Goal: Communication & Community: Answer question/provide support

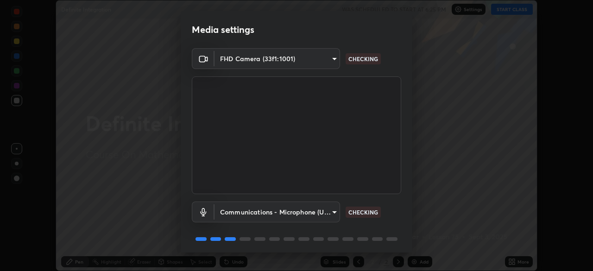
scroll to position [33, 0]
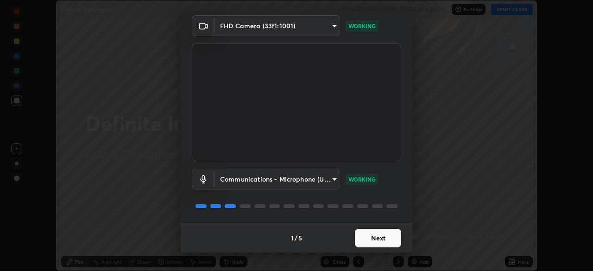
click at [376, 238] on button "Next" at bounding box center [378, 238] width 46 height 19
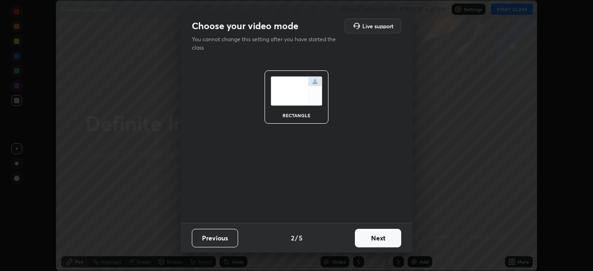
scroll to position [0, 0]
click at [377, 240] on button "Next" at bounding box center [378, 238] width 46 height 19
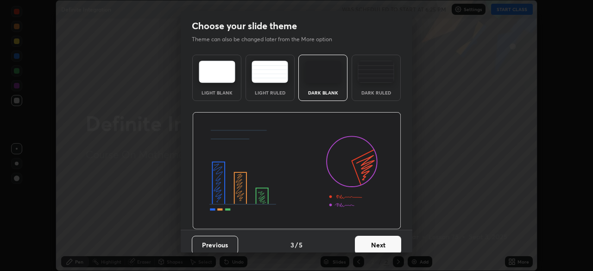
click at [378, 245] on button "Next" at bounding box center [378, 245] width 46 height 19
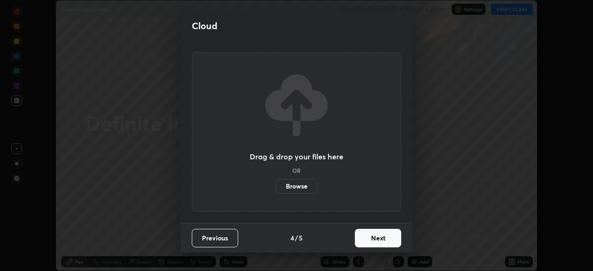
click at [380, 241] on button "Next" at bounding box center [378, 238] width 46 height 19
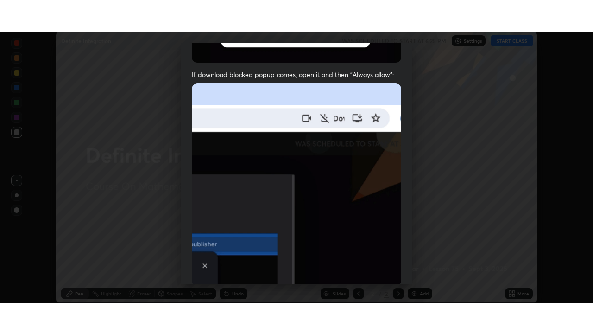
scroll to position [222, 0]
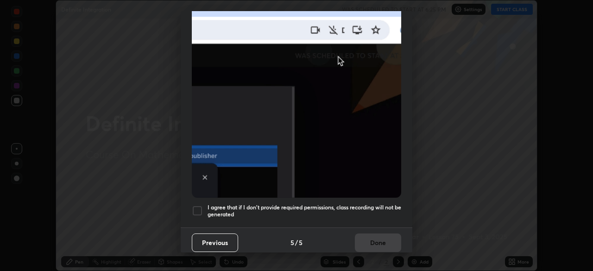
click at [200, 207] on div at bounding box center [197, 210] width 11 height 11
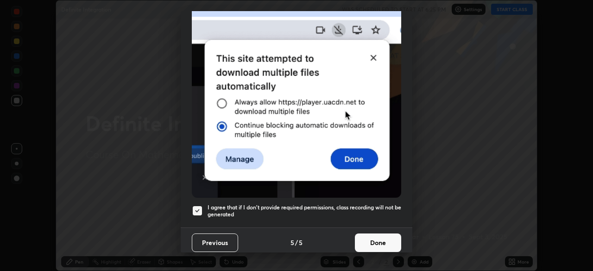
click at [368, 237] on button "Done" at bounding box center [378, 243] width 46 height 19
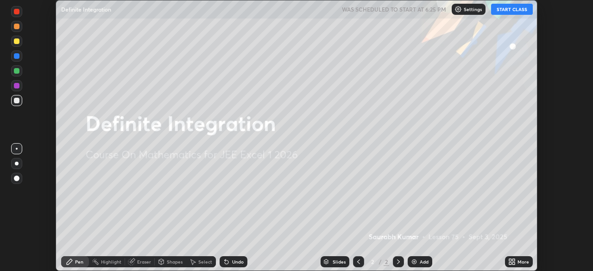
click at [516, 261] on div "More" at bounding box center [519, 261] width 28 height 11
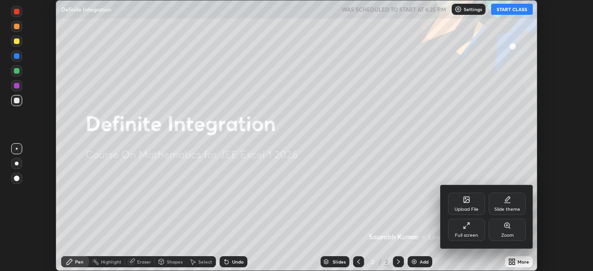
click at [466, 227] on icon at bounding box center [466, 225] width 7 height 7
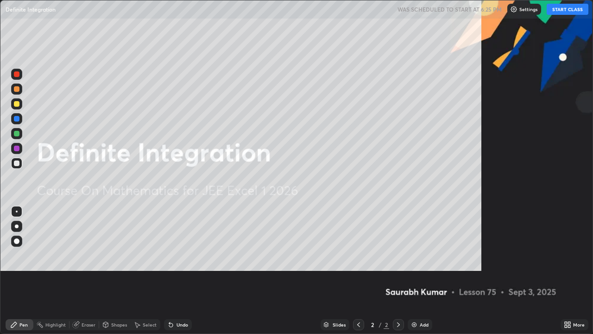
scroll to position [334, 593]
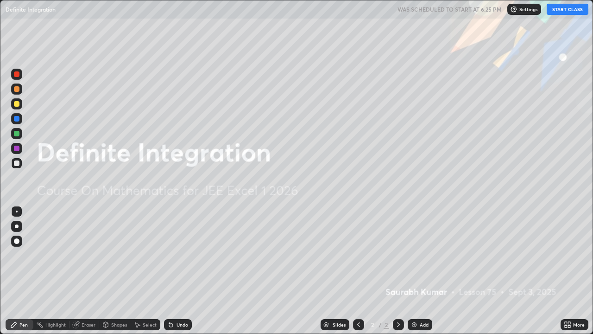
click at [565, 12] on button "START CLASS" at bounding box center [568, 9] width 42 height 11
click at [418, 271] on div "Add" at bounding box center [420, 324] width 25 height 11
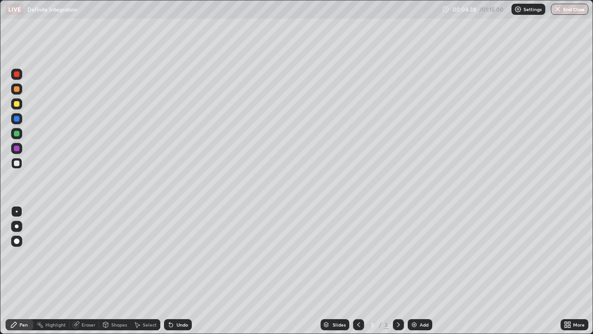
click at [91, 271] on div "Eraser" at bounding box center [89, 324] width 14 height 5
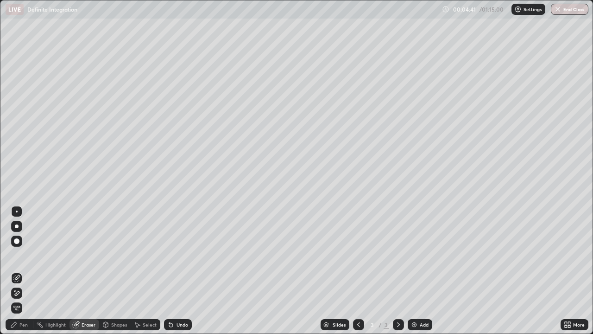
click at [19, 243] on div at bounding box center [16, 240] width 11 height 11
click at [416, 271] on img at bounding box center [414, 324] width 7 height 7
click at [28, 271] on div "Pen" at bounding box center [20, 324] width 28 height 11
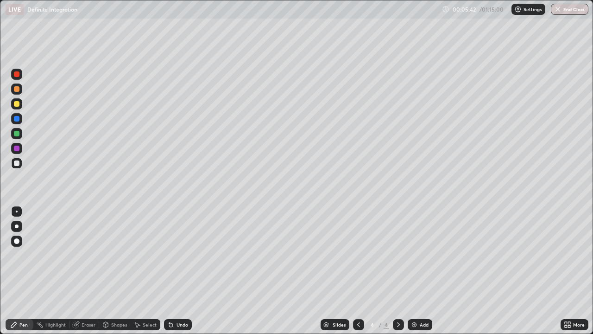
click at [358, 271] on icon at bounding box center [358, 324] width 7 height 7
click at [398, 271] on icon at bounding box center [398, 324] width 7 height 7
click at [401, 271] on icon at bounding box center [398, 324] width 7 height 7
click at [357, 271] on icon at bounding box center [358, 324] width 7 height 7
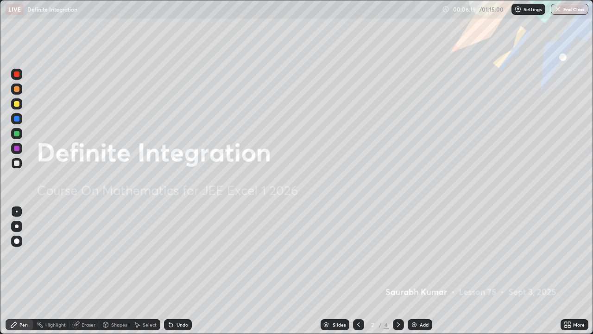
click at [397, 271] on icon at bounding box center [398, 324] width 7 height 7
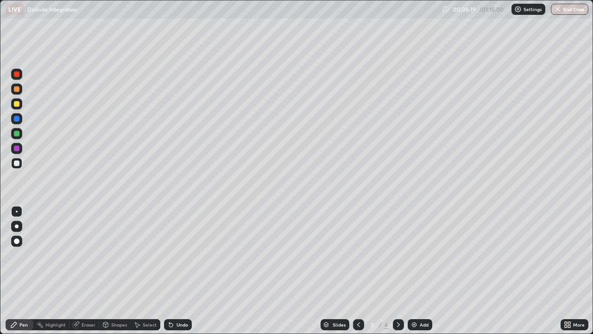
click at [398, 271] on icon at bounding box center [398, 324] width 7 height 7
click at [362, 271] on div at bounding box center [358, 324] width 11 height 11
click at [359, 271] on icon at bounding box center [358, 324] width 7 height 7
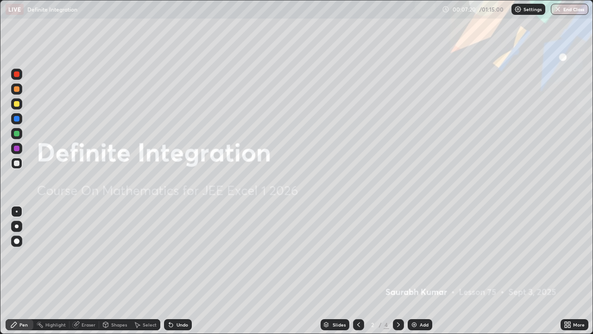
click at [398, 271] on icon at bounding box center [398, 324] width 7 height 7
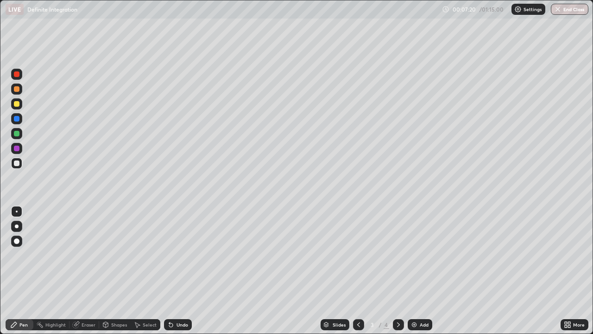
click at [398, 271] on icon at bounding box center [398, 324] width 7 height 7
click at [358, 271] on icon at bounding box center [358, 324] width 7 height 7
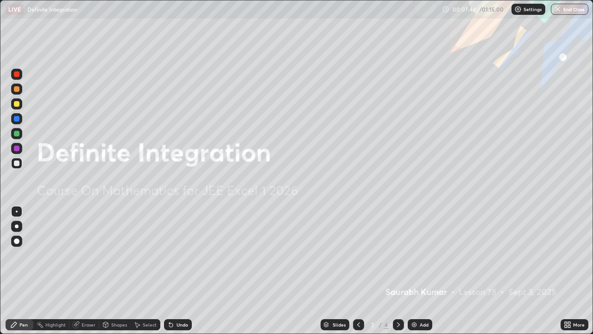
click at [401, 271] on div at bounding box center [398, 324] width 11 height 11
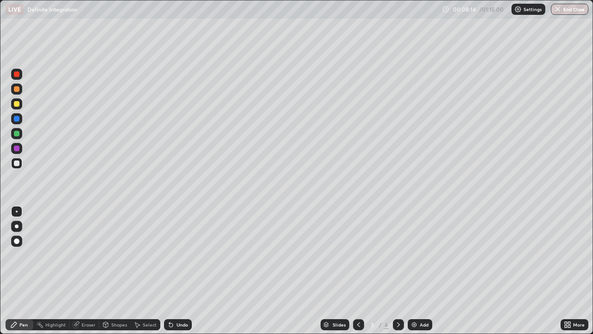
click at [81, 271] on div "Eraser" at bounding box center [85, 324] width 30 height 11
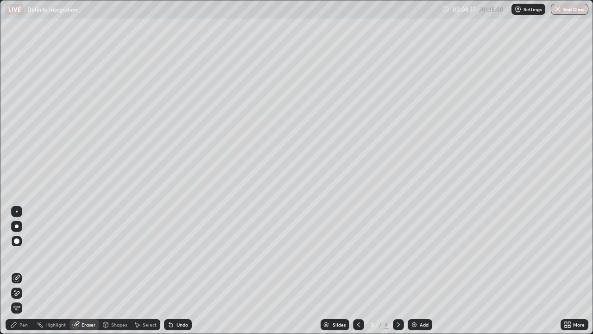
click at [358, 271] on icon at bounding box center [358, 324] width 3 height 5
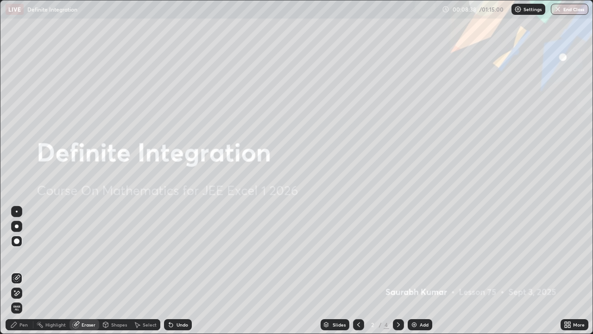
click at [398, 271] on icon at bounding box center [398, 324] width 7 height 7
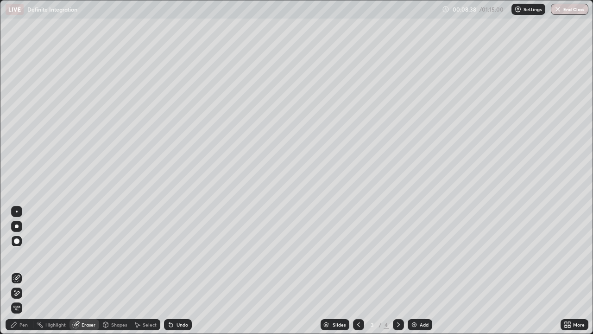
click at [398, 271] on icon at bounding box center [398, 324] width 7 height 7
click at [414, 271] on img at bounding box center [414, 324] width 7 height 7
click at [23, 271] on div "Pen" at bounding box center [23, 324] width 8 height 5
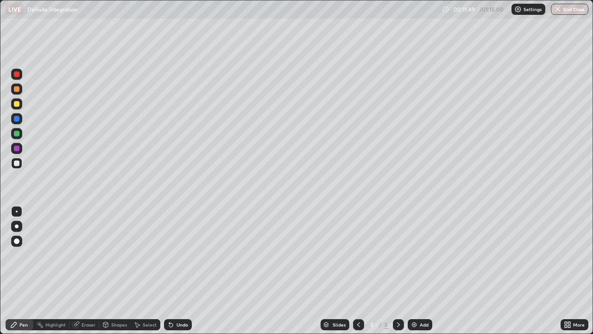
click at [358, 271] on icon at bounding box center [358, 324] width 7 height 7
click at [396, 271] on icon at bounding box center [398, 324] width 7 height 7
click at [402, 271] on div at bounding box center [398, 324] width 11 height 11
click at [85, 271] on div "Eraser" at bounding box center [89, 324] width 14 height 5
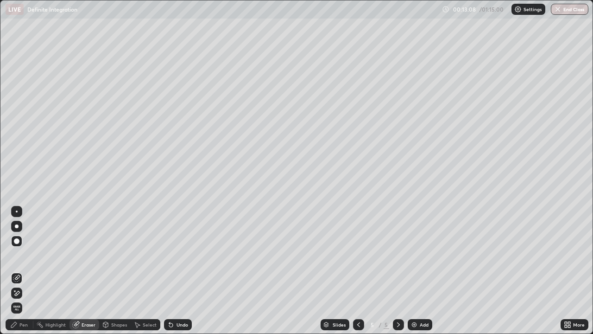
click at [21, 271] on div "Pen" at bounding box center [20, 324] width 28 height 11
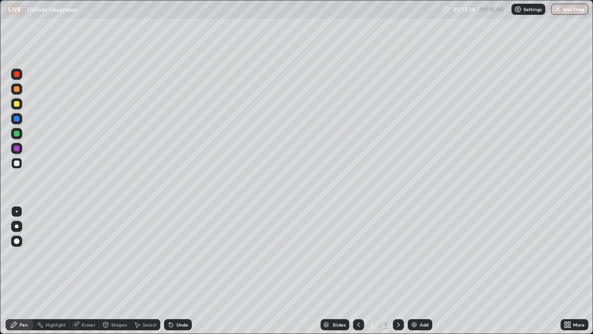
click at [173, 271] on icon at bounding box center [170, 324] width 7 height 7
click at [169, 271] on icon at bounding box center [169, 322] width 1 height 1
click at [416, 271] on img at bounding box center [414, 324] width 7 height 7
click at [171, 271] on icon at bounding box center [170, 324] width 7 height 7
click at [171, 271] on icon at bounding box center [171, 325] width 4 height 4
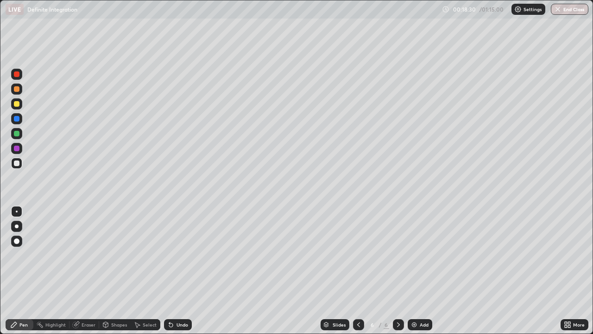
click at [171, 271] on icon at bounding box center [171, 325] width 4 height 4
click at [170, 271] on icon at bounding box center [171, 325] width 4 height 4
click at [171, 271] on icon at bounding box center [171, 325] width 4 height 4
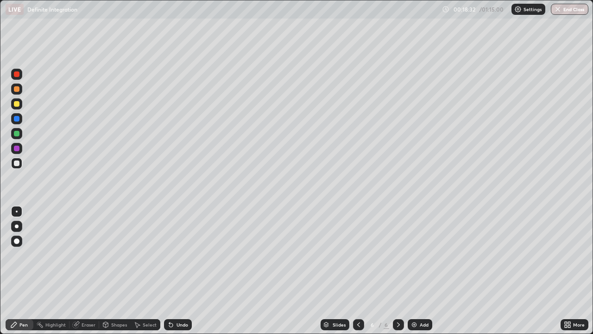
click at [170, 271] on icon at bounding box center [171, 325] width 4 height 4
click at [415, 271] on img at bounding box center [414, 324] width 7 height 7
click at [358, 271] on icon at bounding box center [358, 324] width 7 height 7
click at [398, 271] on icon at bounding box center [398, 324] width 7 height 7
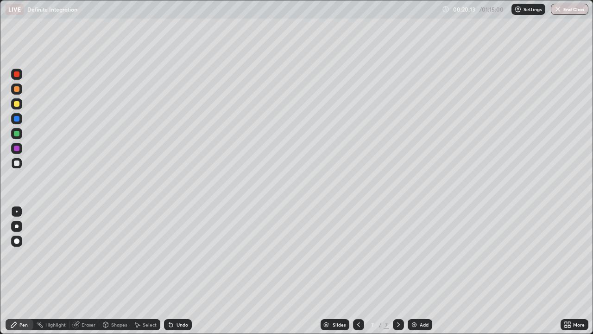
click at [414, 271] on img at bounding box center [414, 324] width 7 height 7
click at [412, 271] on img at bounding box center [414, 324] width 7 height 7
click at [414, 271] on img at bounding box center [414, 324] width 7 height 7
click at [417, 271] on img at bounding box center [414, 324] width 7 height 7
click at [416, 271] on img at bounding box center [414, 324] width 7 height 7
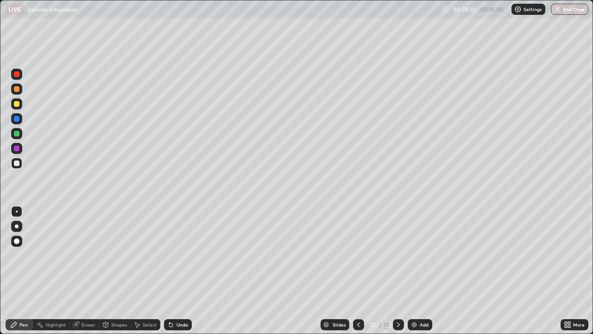
click at [416, 271] on img at bounding box center [414, 324] width 7 height 7
click at [86, 271] on div "Eraser" at bounding box center [89, 324] width 14 height 5
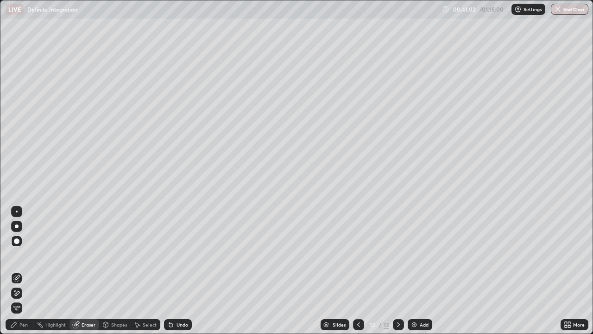
click at [21, 271] on div "Pen" at bounding box center [20, 324] width 28 height 11
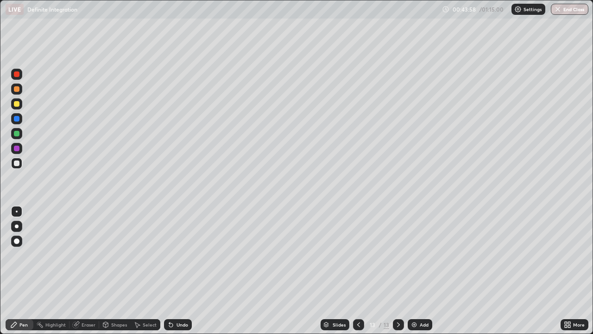
click at [87, 271] on div "Eraser" at bounding box center [89, 324] width 14 height 5
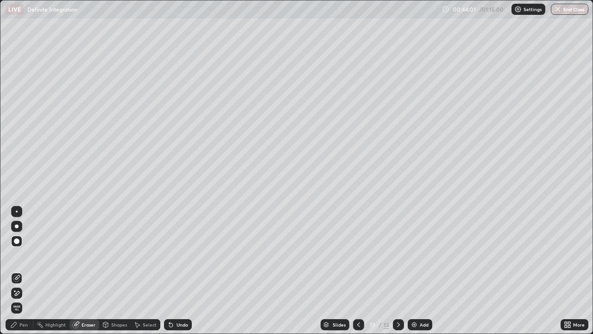
click at [27, 271] on div "Pen" at bounding box center [23, 324] width 8 height 5
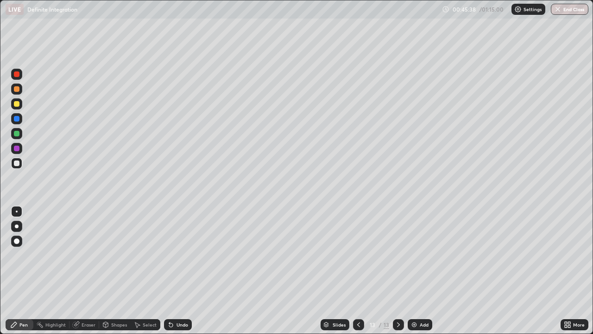
click at [414, 271] on img at bounding box center [414, 324] width 7 height 7
click at [412, 271] on img at bounding box center [414, 324] width 7 height 7
click at [418, 271] on div "Add" at bounding box center [420, 324] width 25 height 11
click at [417, 271] on div "Add" at bounding box center [420, 324] width 25 height 11
click at [152, 214] on icon at bounding box center [152, 214] width 4 height 4
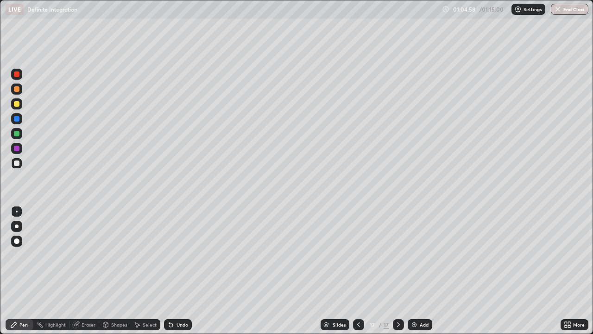
click at [172, 271] on icon at bounding box center [170, 324] width 7 height 7
click at [414, 271] on img at bounding box center [414, 324] width 7 height 7
click at [559, 10] on img "button" at bounding box center [557, 9] width 7 height 7
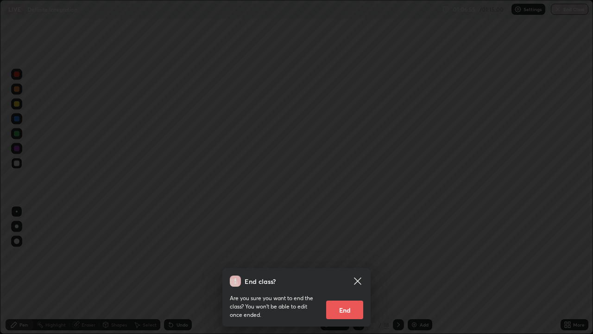
click at [349, 271] on button "End" at bounding box center [344, 309] width 37 height 19
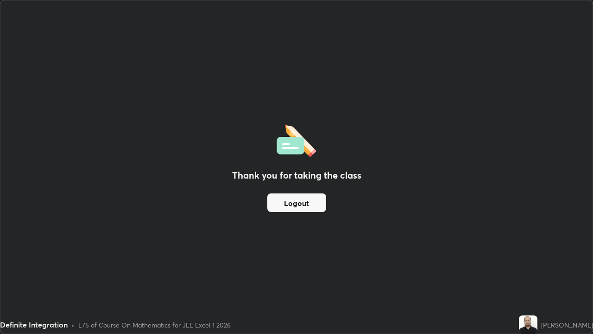
click at [310, 204] on button "Logout" at bounding box center [296, 202] width 59 height 19
click at [306, 205] on button "Logout" at bounding box center [296, 202] width 59 height 19
click at [304, 205] on button "Logout" at bounding box center [296, 202] width 59 height 19
click at [304, 201] on button "Logout" at bounding box center [296, 202] width 59 height 19
click at [304, 198] on button "Logout" at bounding box center [296, 202] width 59 height 19
